Goal: Task Accomplishment & Management: Complete application form

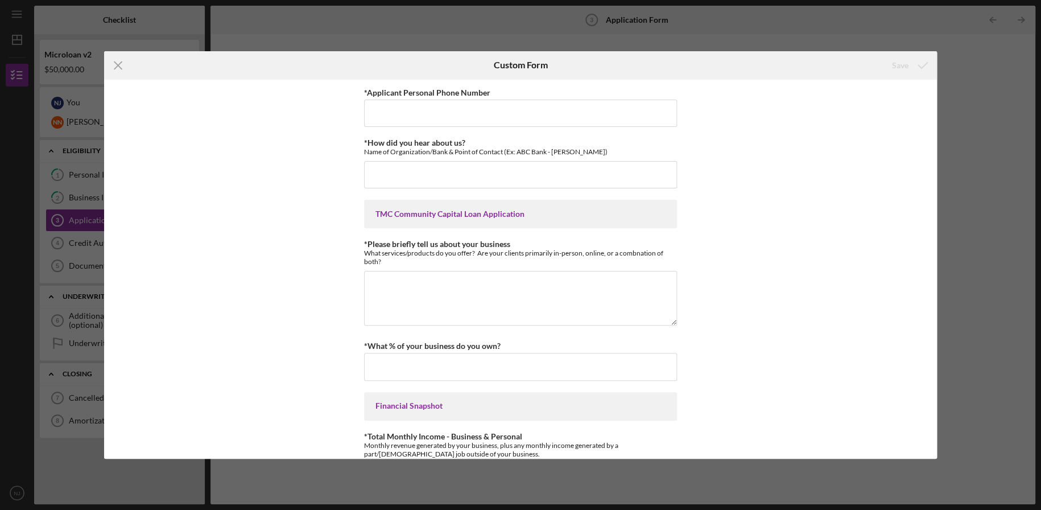
drag, startPoint x: 366, startPoint y: 69, endPoint x: 253, endPoint y: 63, distance: 113.4
click at [366, 69] on div "Icon/Menu Close" at bounding box center [243, 65] width 278 height 28
click at [121, 65] on icon "Icon/Menu Close" at bounding box center [118, 65] width 28 height 28
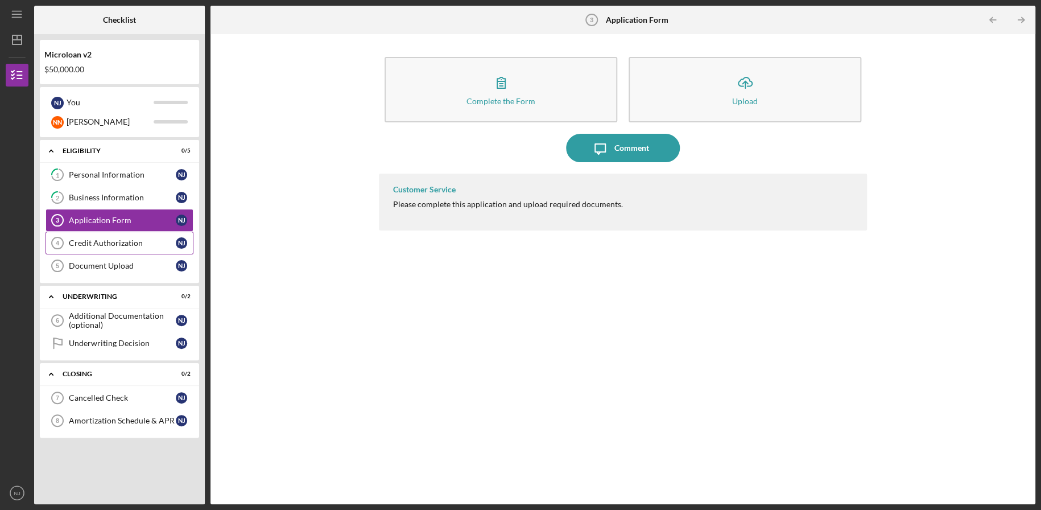
click at [85, 245] on div "Credit Authorization" at bounding box center [122, 242] width 107 height 9
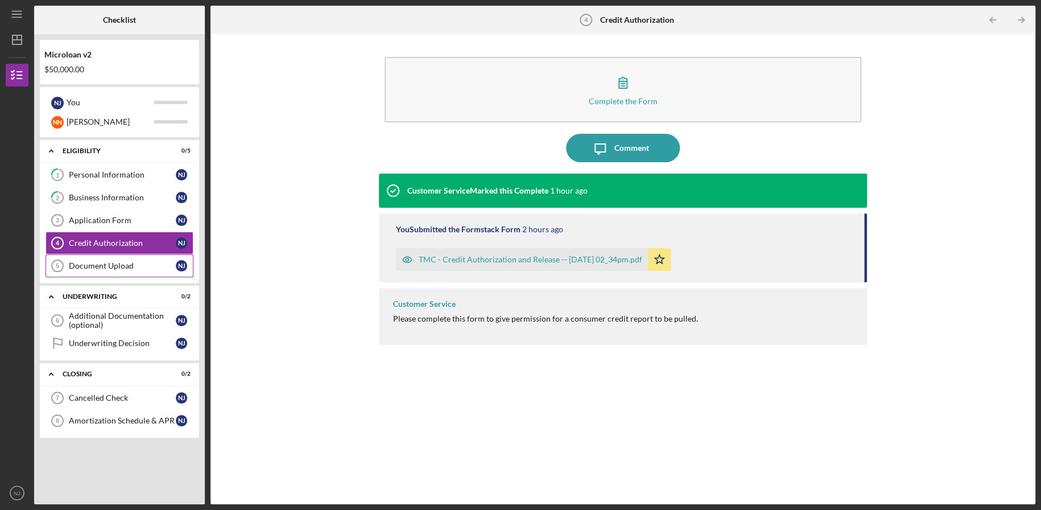
click at [92, 264] on div "Document Upload" at bounding box center [122, 265] width 107 height 9
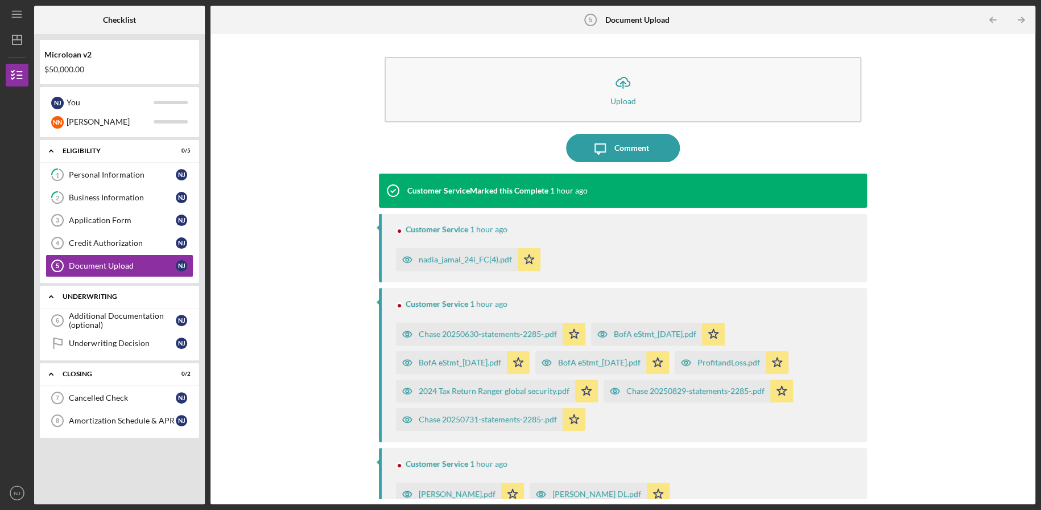
click at [109, 307] on div "Icon/Expander Underwriting 0 / 2" at bounding box center [119, 296] width 159 height 23
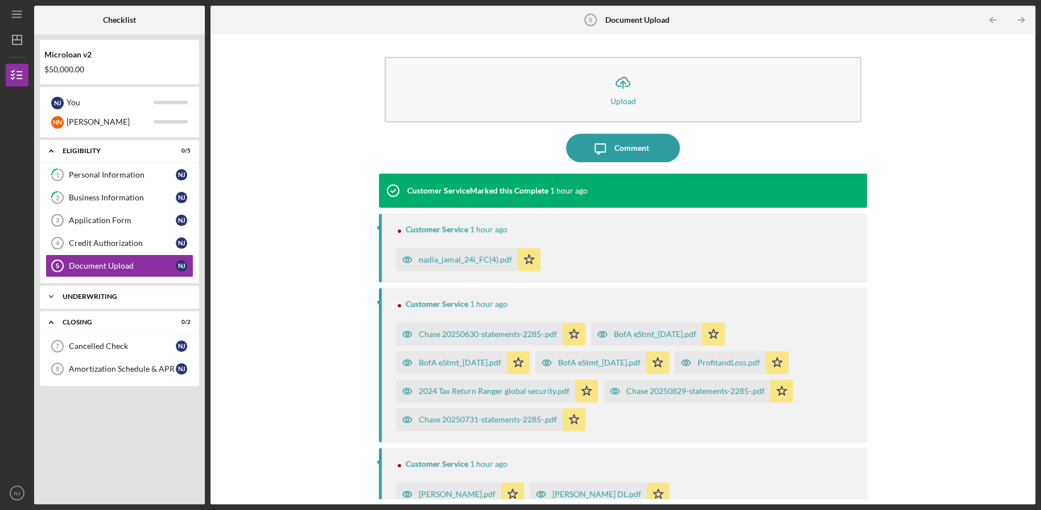
click at [109, 305] on div "Icon/Expander Underwriting 0 / 2" at bounding box center [119, 296] width 159 height 23
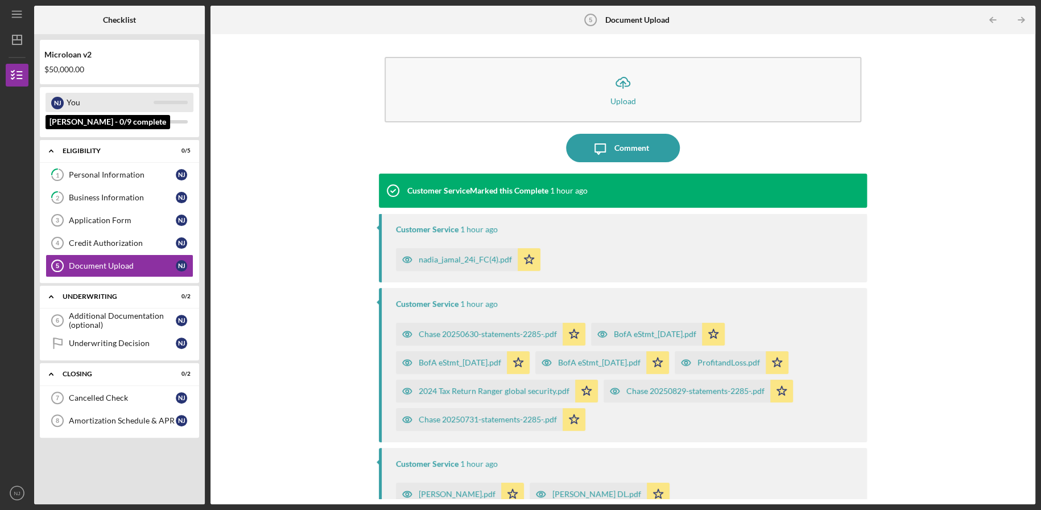
click at [89, 99] on div "You" at bounding box center [110, 102] width 87 height 19
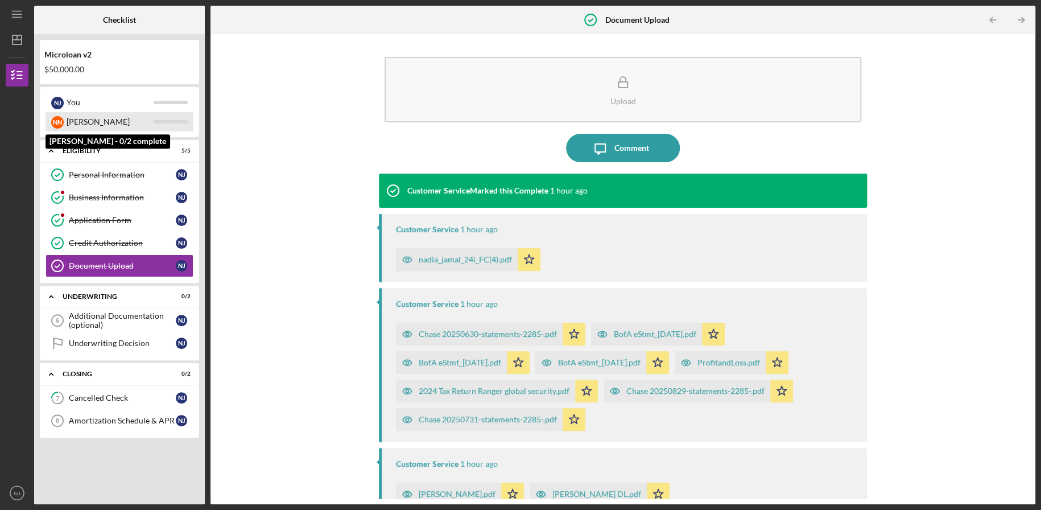
click at [96, 115] on div "[PERSON_NAME]" at bounding box center [110, 121] width 87 height 19
click at [94, 177] on div "Personal Information" at bounding box center [122, 174] width 107 height 9
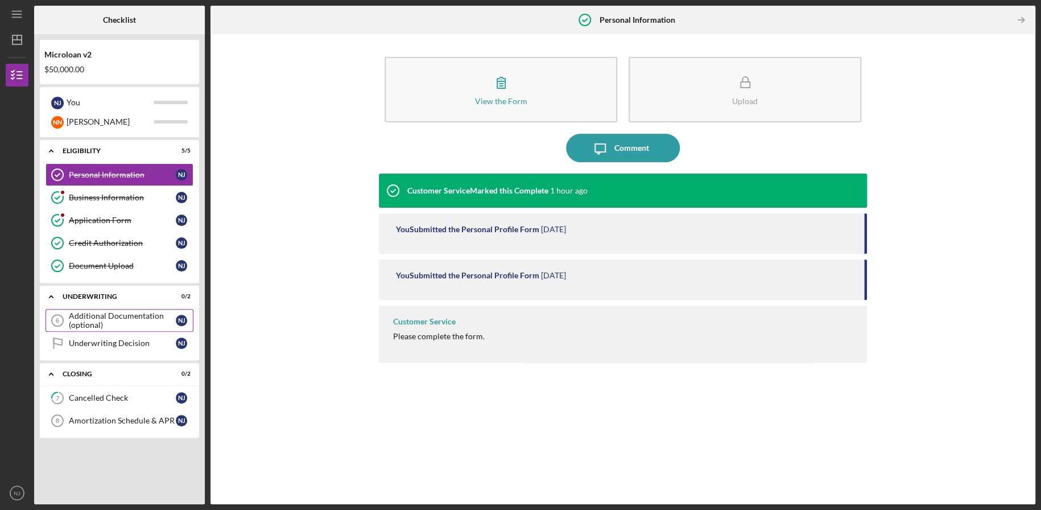
click at [97, 321] on div "Additional Documentation (optional)" at bounding box center [122, 320] width 107 height 18
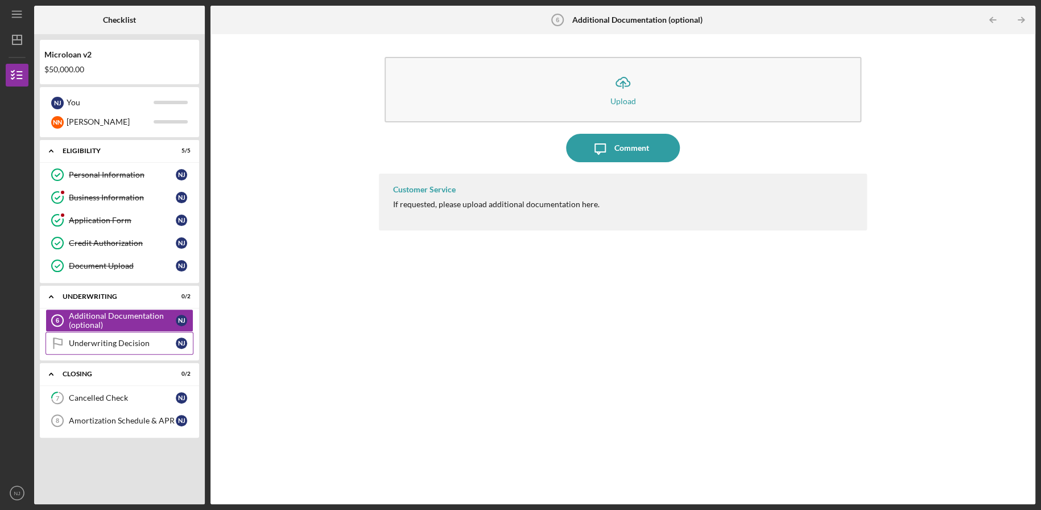
click at [98, 341] on div "Underwriting Decision" at bounding box center [122, 343] width 107 height 9
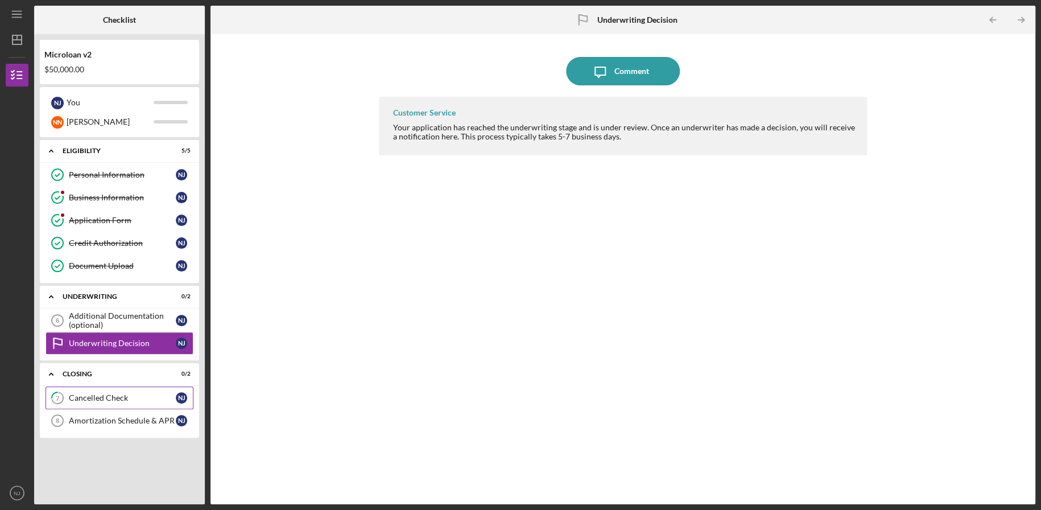
click at [101, 399] on div "Cancelled Check" at bounding box center [122, 397] width 107 height 9
